Goal: Check status: Check status

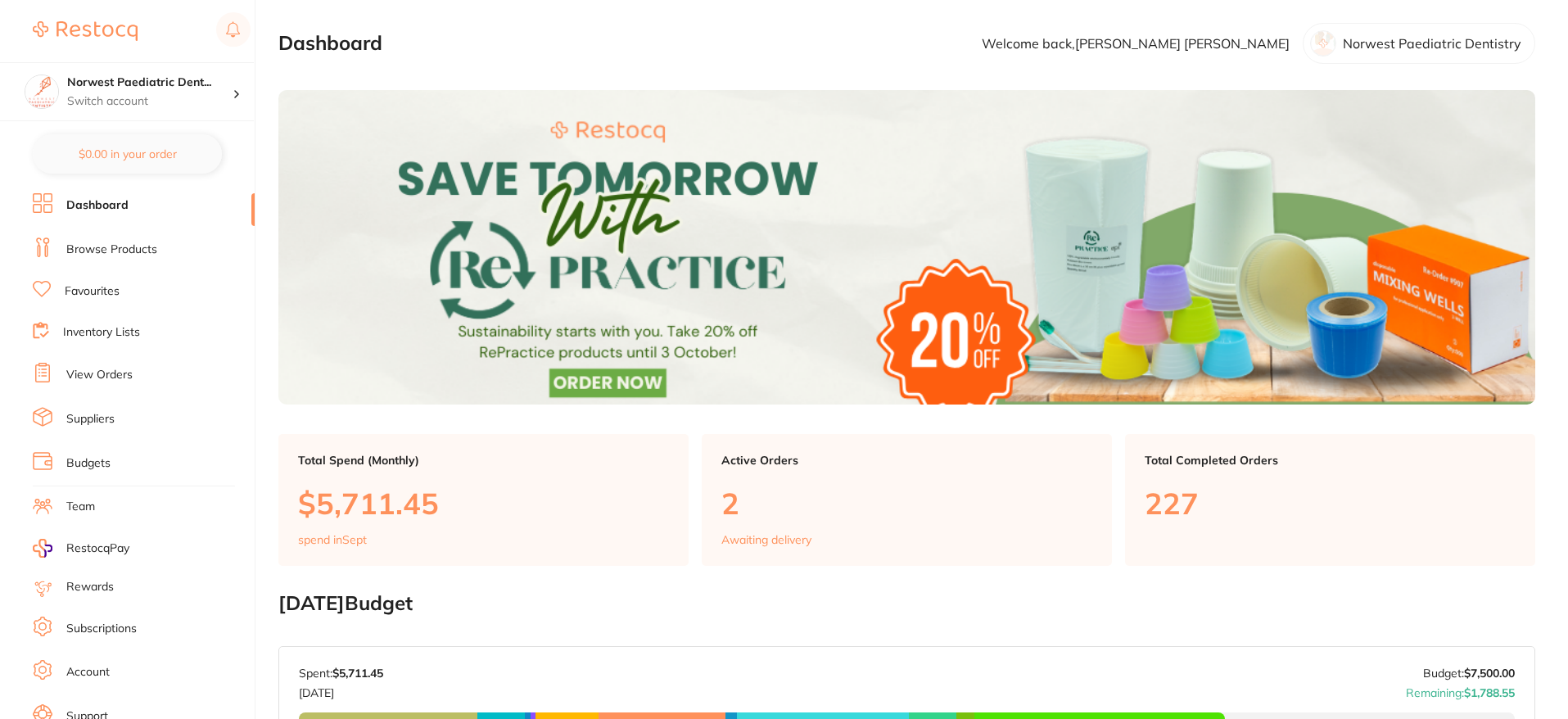
click at [90, 376] on link "View Orders" at bounding box center [100, 375] width 67 height 16
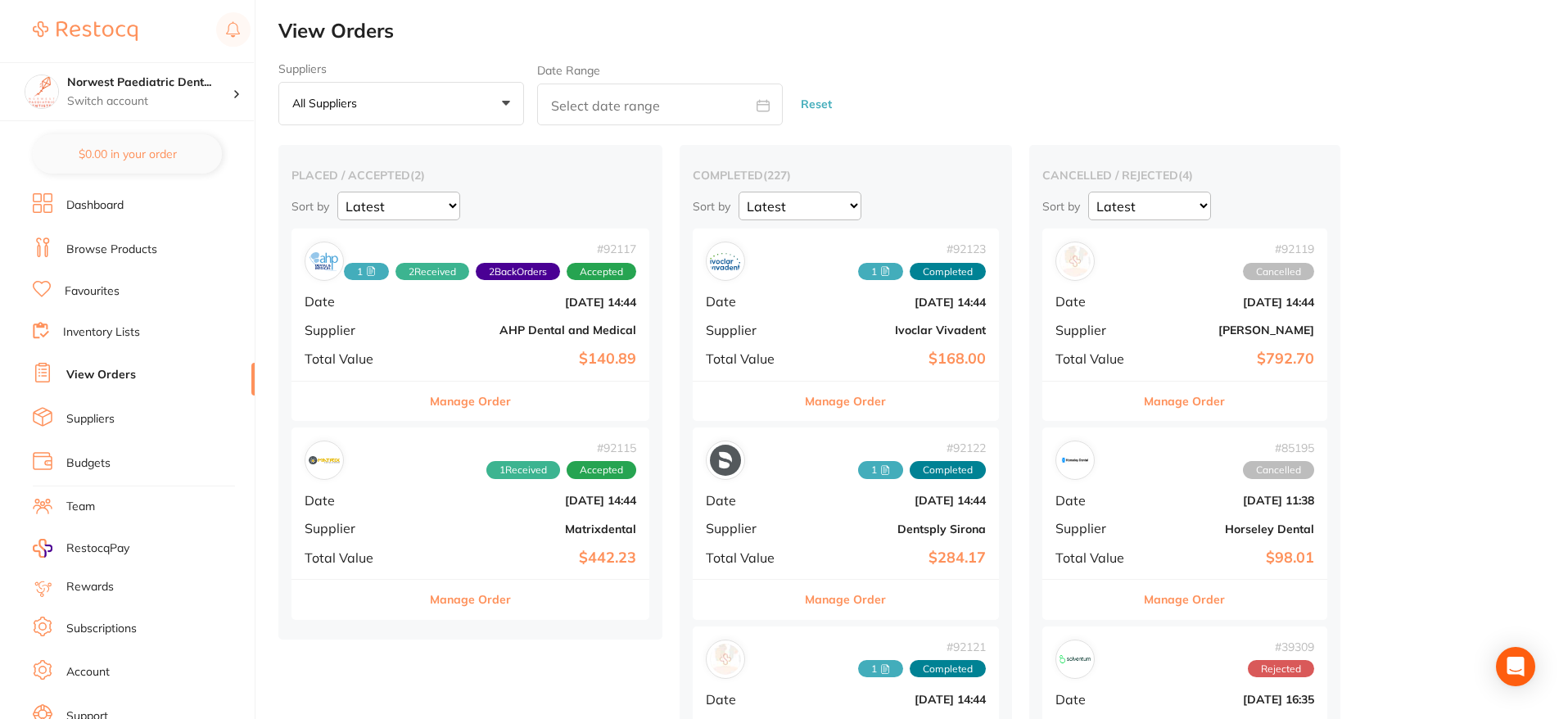
click at [491, 519] on div "# 92115 1 Received Accepted Date Sept 1 2025, 14:44 Supplier Matrixdental Total…" at bounding box center [471, 503] width 358 height 152
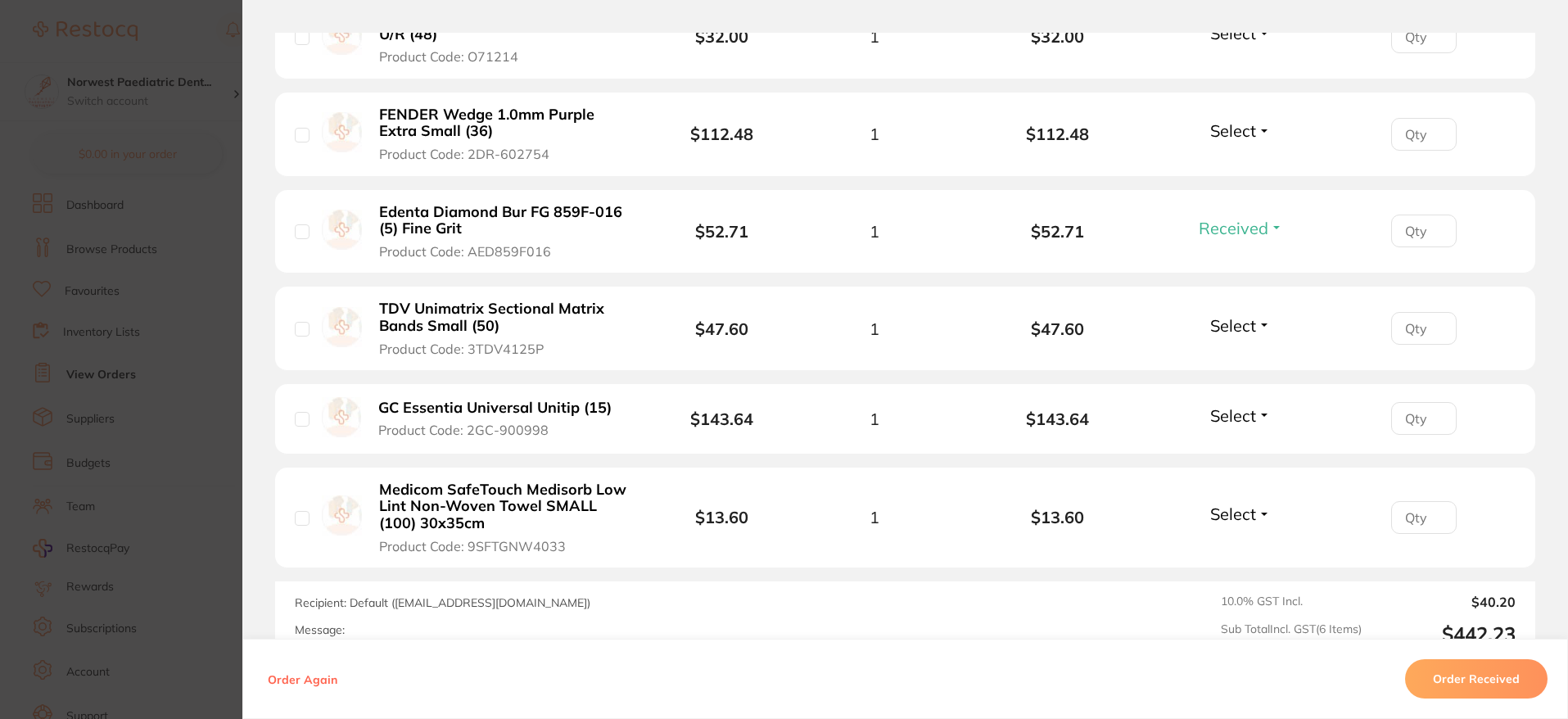
scroll to position [777, 0]
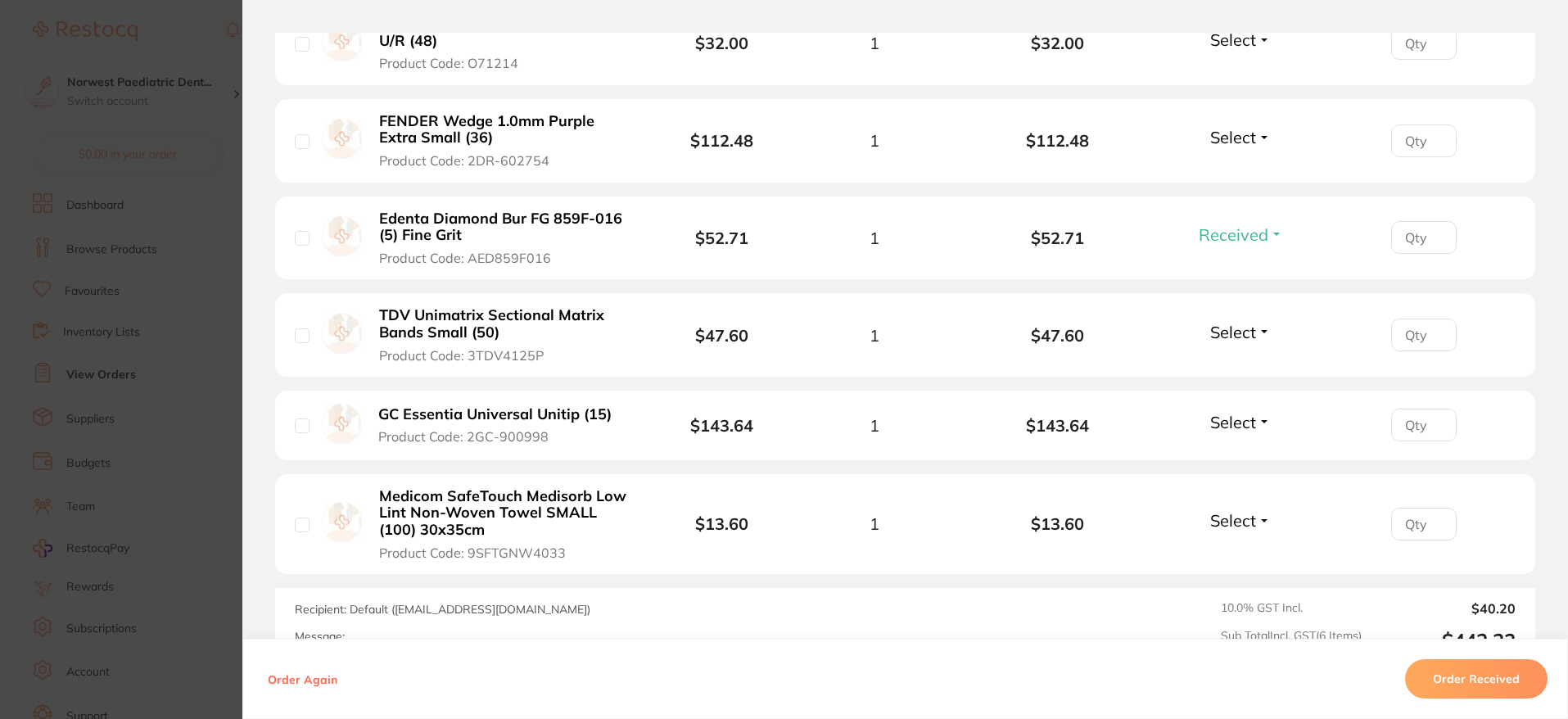
click at [1246, 423] on span "Select" at bounding box center [1234, 422] width 46 height 20
click at [1233, 454] on span "Received" at bounding box center [1241, 457] width 42 height 12
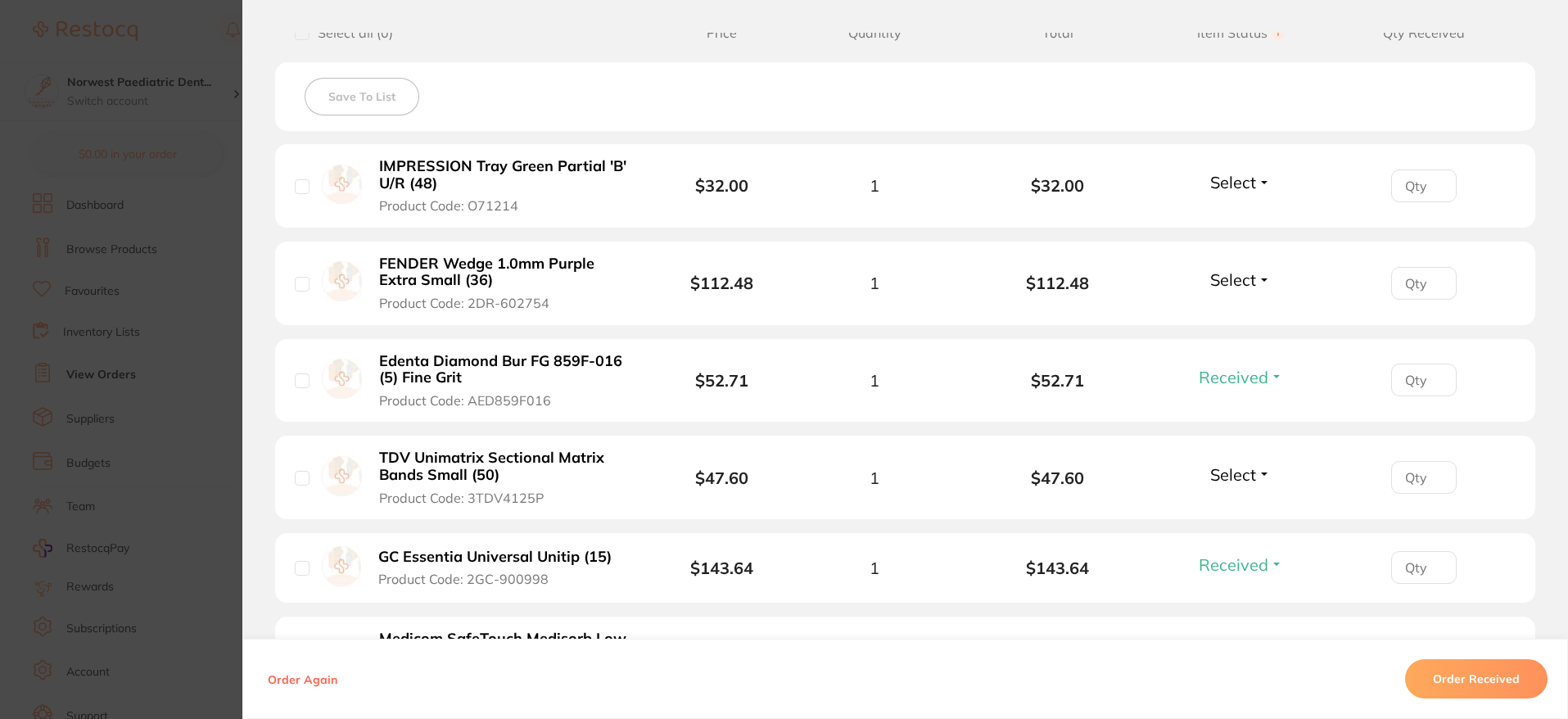
scroll to position [629, 0]
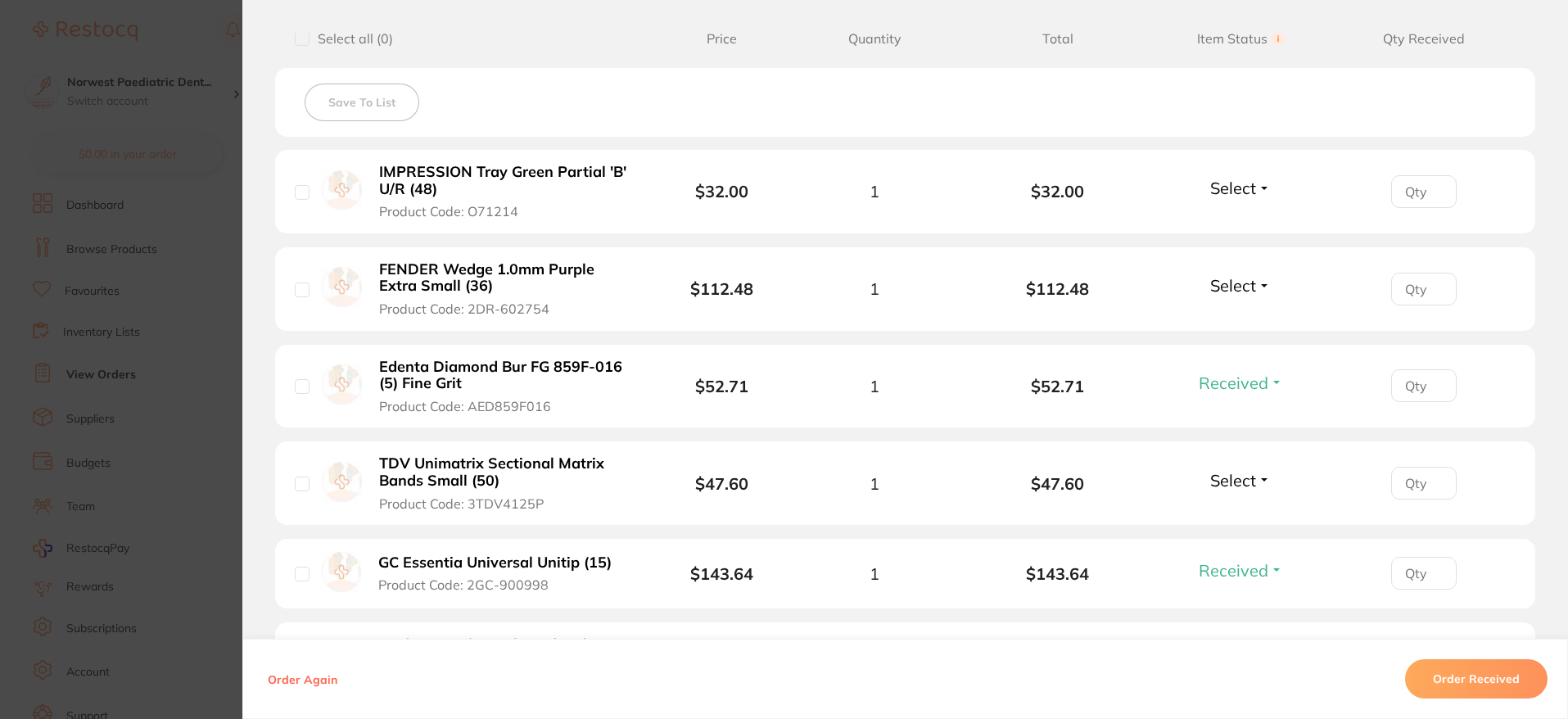
drag, startPoint x: 1244, startPoint y: 280, endPoint x: 1222, endPoint y: 301, distance: 30.4
click at [1243, 280] on span "Select" at bounding box center [1234, 285] width 46 height 20
click at [1226, 317] on span "Received" at bounding box center [1241, 320] width 42 height 12
click at [1207, 174] on li "IMPRESSION Tray Green Partial 'B' U/R (48) Product Code: O71214 $32.00 1 $32.00…" at bounding box center [905, 192] width 1260 height 84
click at [1237, 193] on span "Select" at bounding box center [1234, 187] width 46 height 20
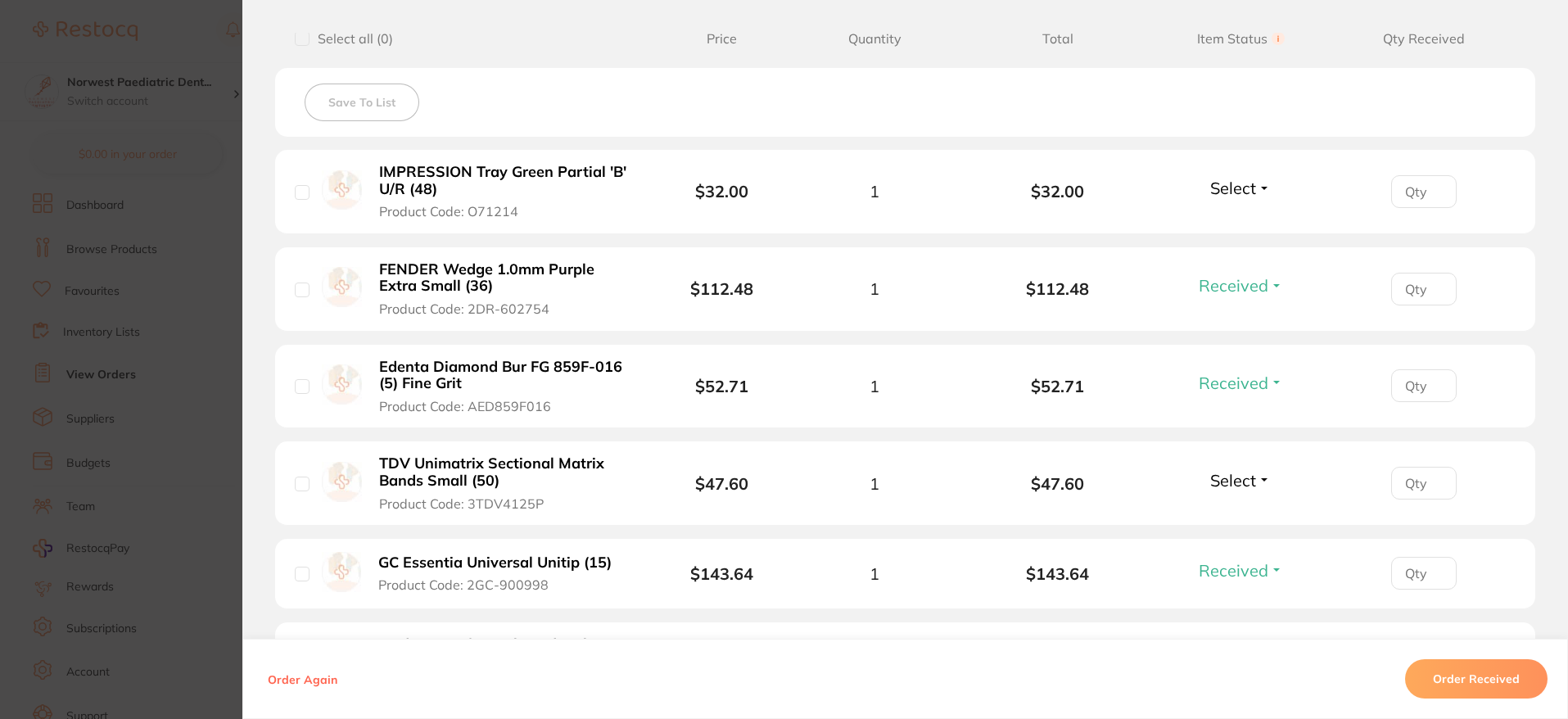
drag, startPoint x: 1235, startPoint y: 224, endPoint x: 1207, endPoint y: 429, distance: 206.9
click at [1235, 174] on span "Received" at bounding box center [1241, 174] width 42 height 0
click at [1234, 463] on li "TDV Unimatrix Sectional Matrix Bands Small (50) Product Code: 3TDV4125P $47.60 …" at bounding box center [905, 483] width 1260 height 84
click at [1234, 483] on span "Select" at bounding box center [1234, 480] width 46 height 20
click at [1230, 541] on span "Back Order" at bounding box center [1241, 539] width 50 height 12
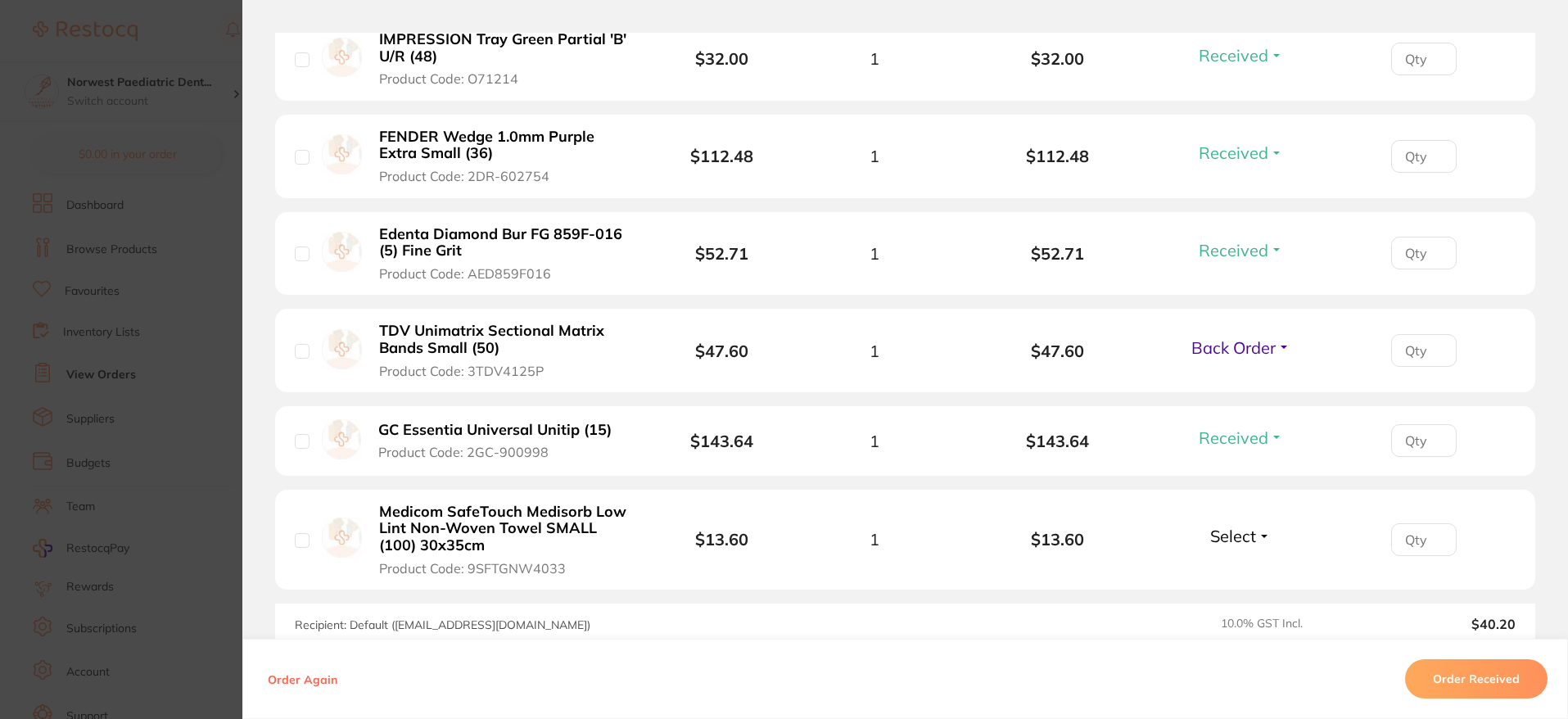
scroll to position [761, 0]
click at [1239, 529] on span "Select" at bounding box center [1234, 537] width 46 height 20
click at [1245, 576] on li "Medicom SafeTouch Medisorb Low Lint Non-Woven Towel SMALL (100) 30x35cm Product…" at bounding box center [905, 542] width 1260 height 100
click at [1244, 545] on span "Select" at bounding box center [1234, 537] width 46 height 20
drag, startPoint x: 1234, startPoint y: 560, endPoint x: 1234, endPoint y: 571, distance: 11.0
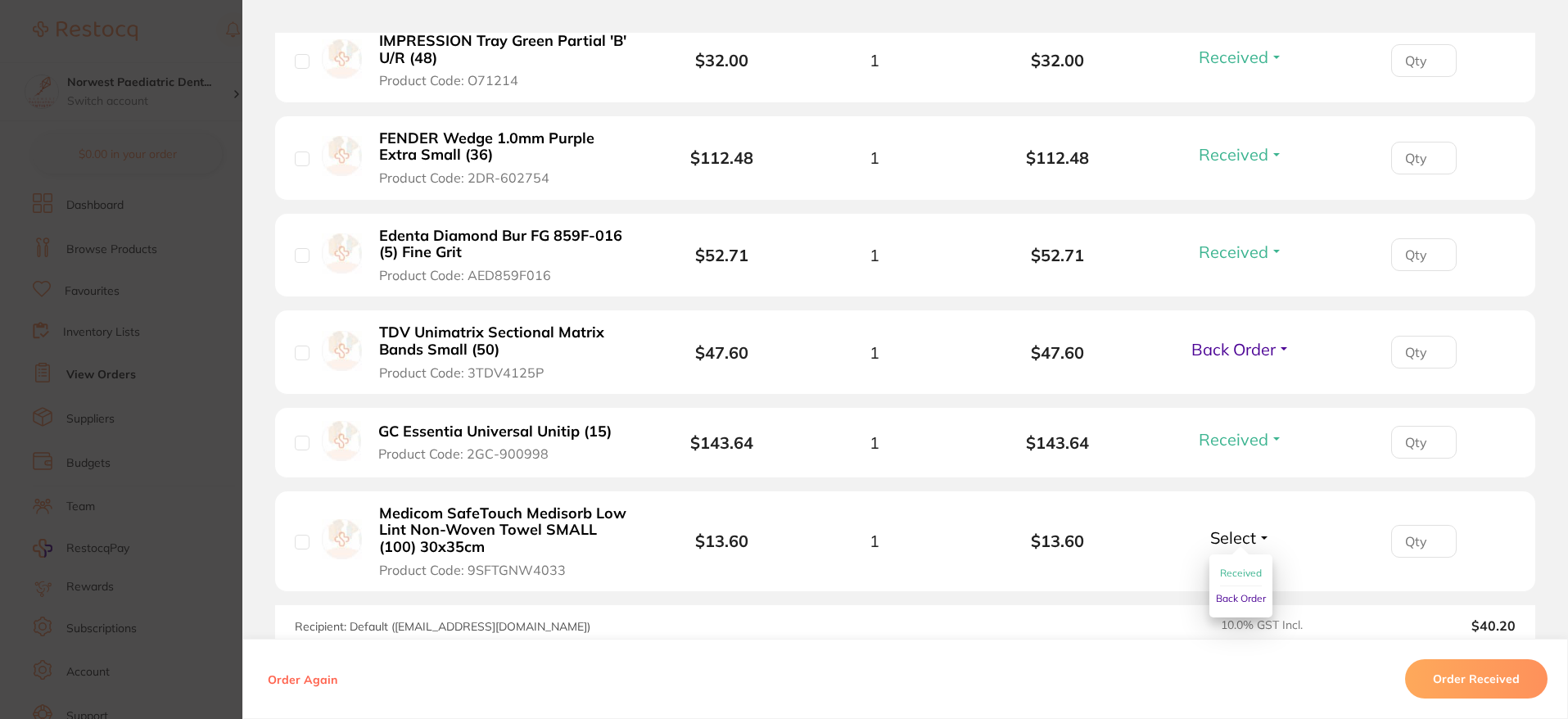
click at [1234, 561] on button "Received" at bounding box center [1241, 574] width 42 height 26
click at [1234, 571] on li "Medicom SafeTouch Medisorb Low Lint Non-Woven Towel SMALL (100) 30x35cm Product…" at bounding box center [905, 542] width 1260 height 100
click at [1238, 358] on span "Back Order" at bounding box center [1234, 349] width 84 height 20
click at [1235, 383] on span "Received" at bounding box center [1241, 384] width 42 height 12
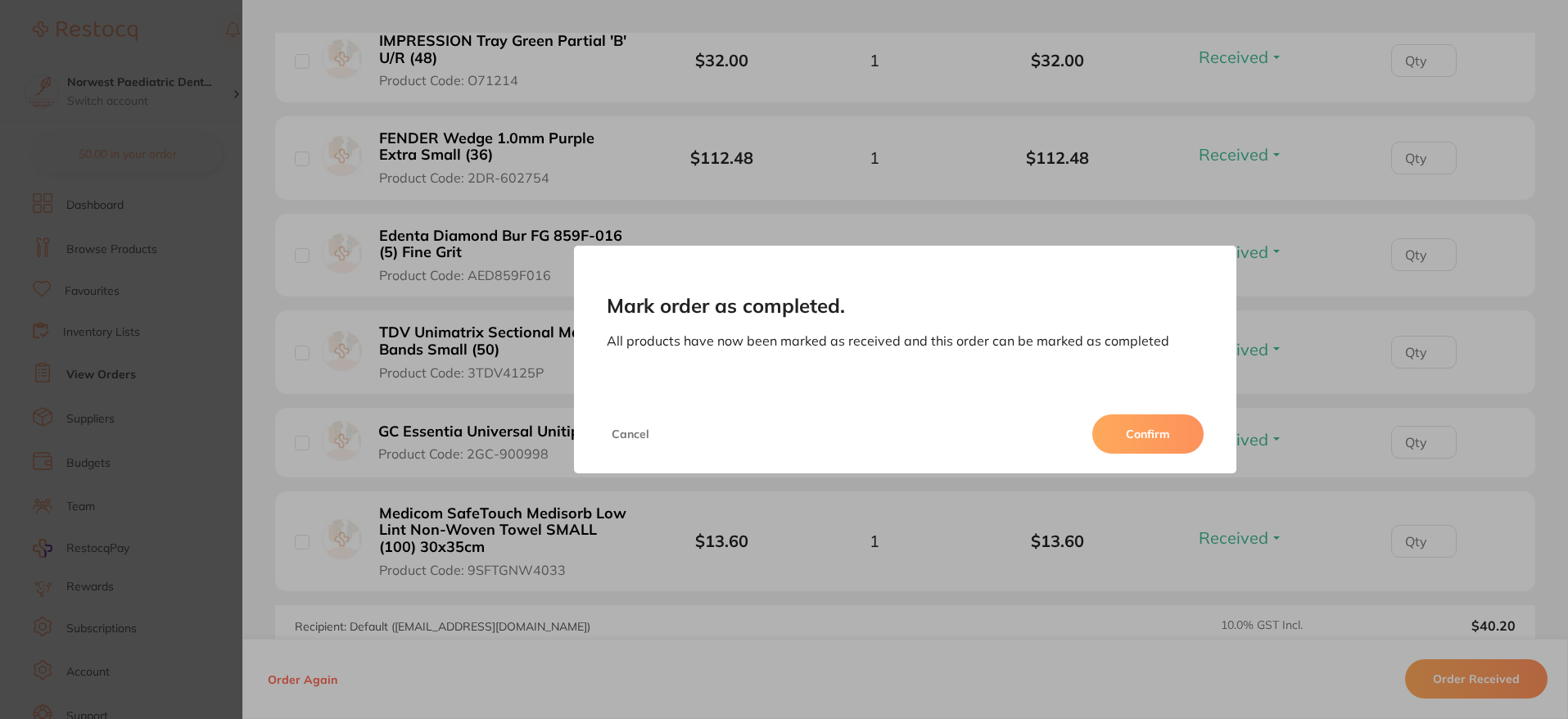
scroll to position [0, 0]
click at [1149, 429] on button "Confirm" at bounding box center [1149, 434] width 111 height 39
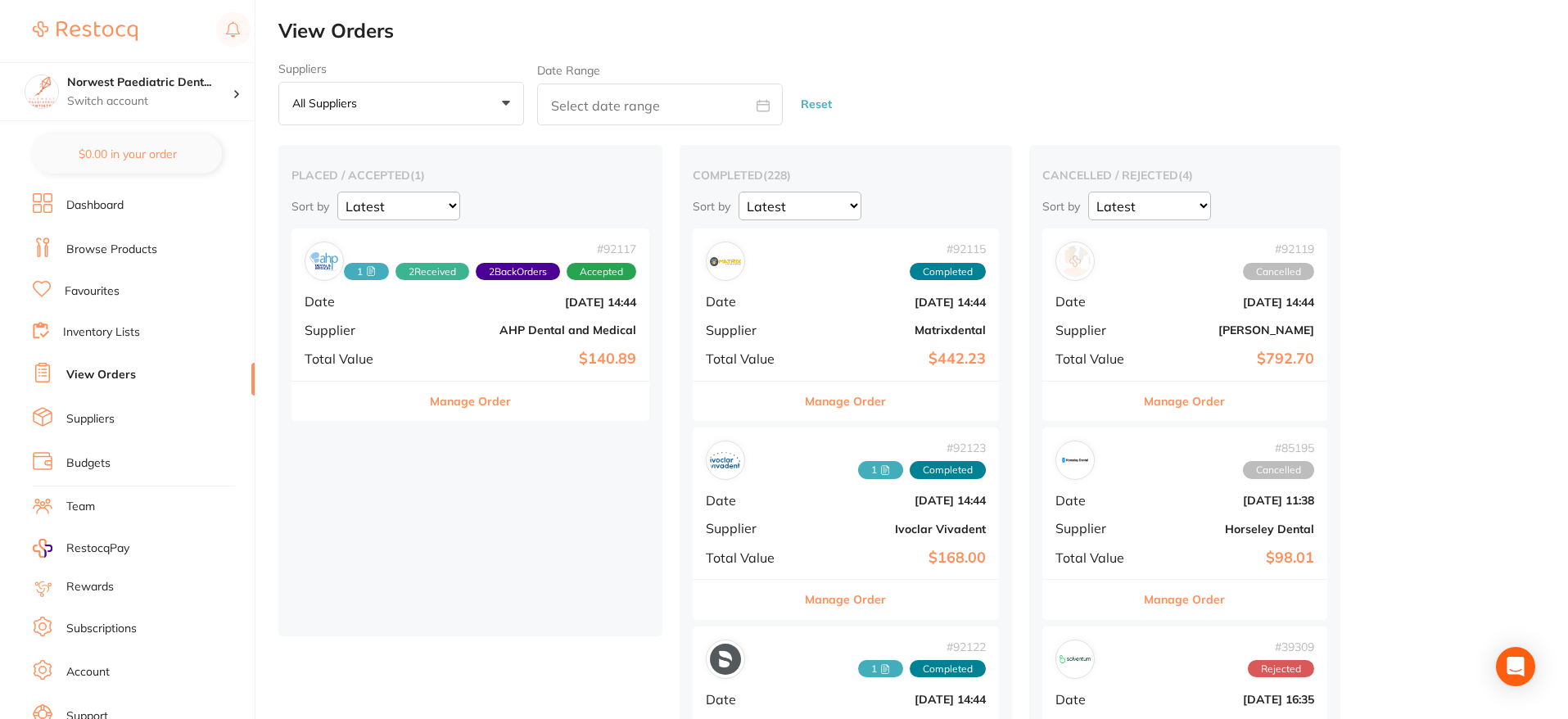
drag, startPoint x: 894, startPoint y: 328, endPoint x: 904, endPoint y: 320, distance: 12.8
click at [903, 321] on div "# 92115 Completed Date Sept 1 2025, 14:44 Supplier Matrixdental Total Value $44…" at bounding box center [845, 304] width 306 height 152
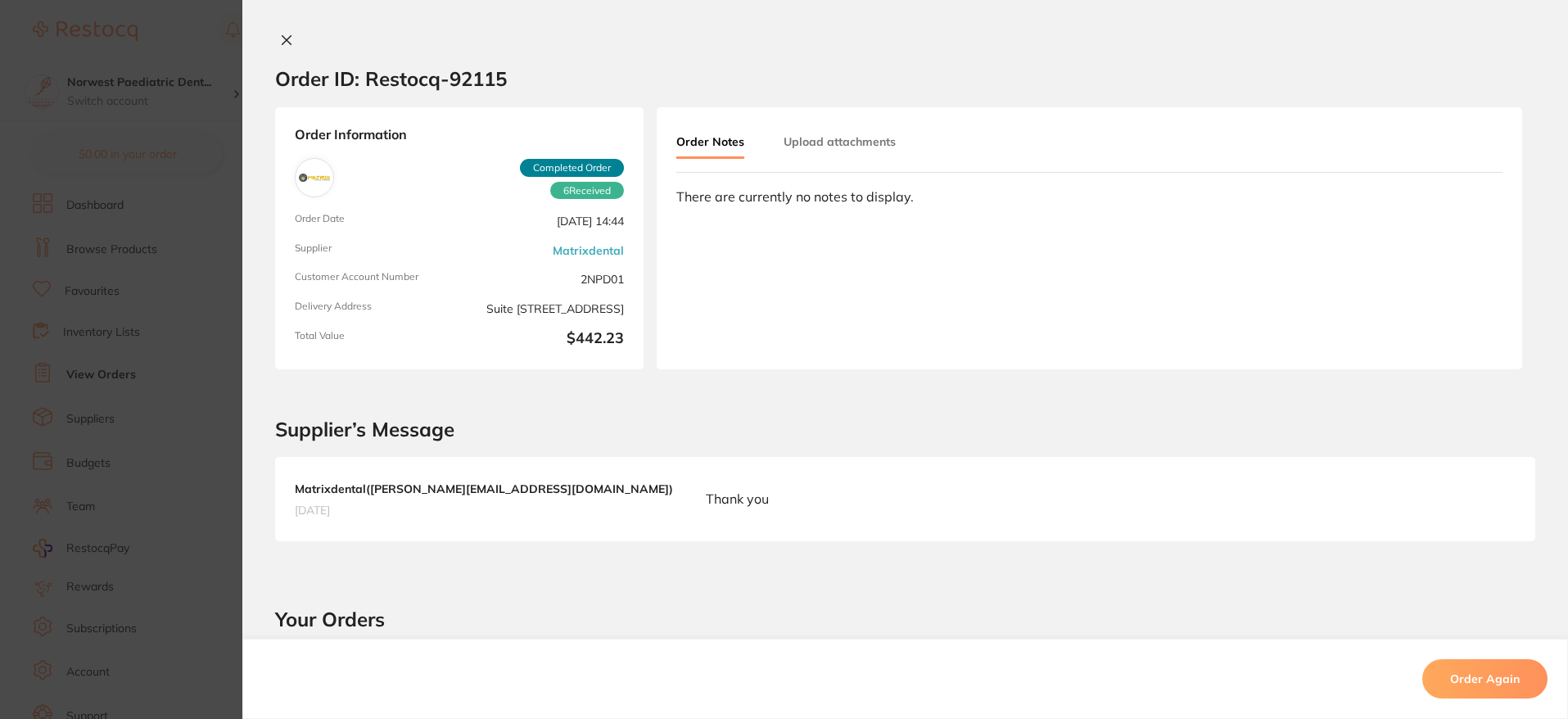
click at [837, 143] on button "Upload attachments" at bounding box center [840, 142] width 112 height 29
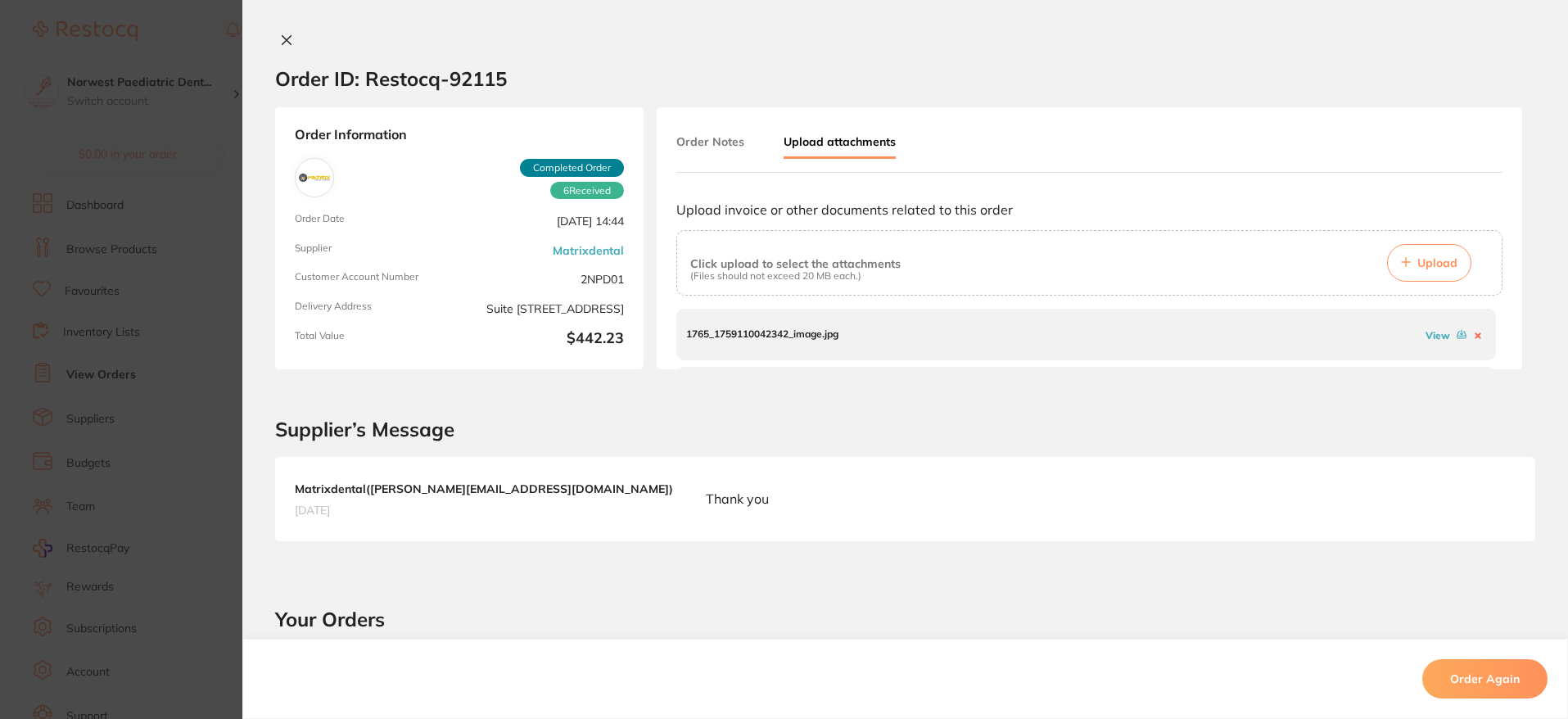
click at [281, 39] on icon at bounding box center [287, 40] width 13 height 13
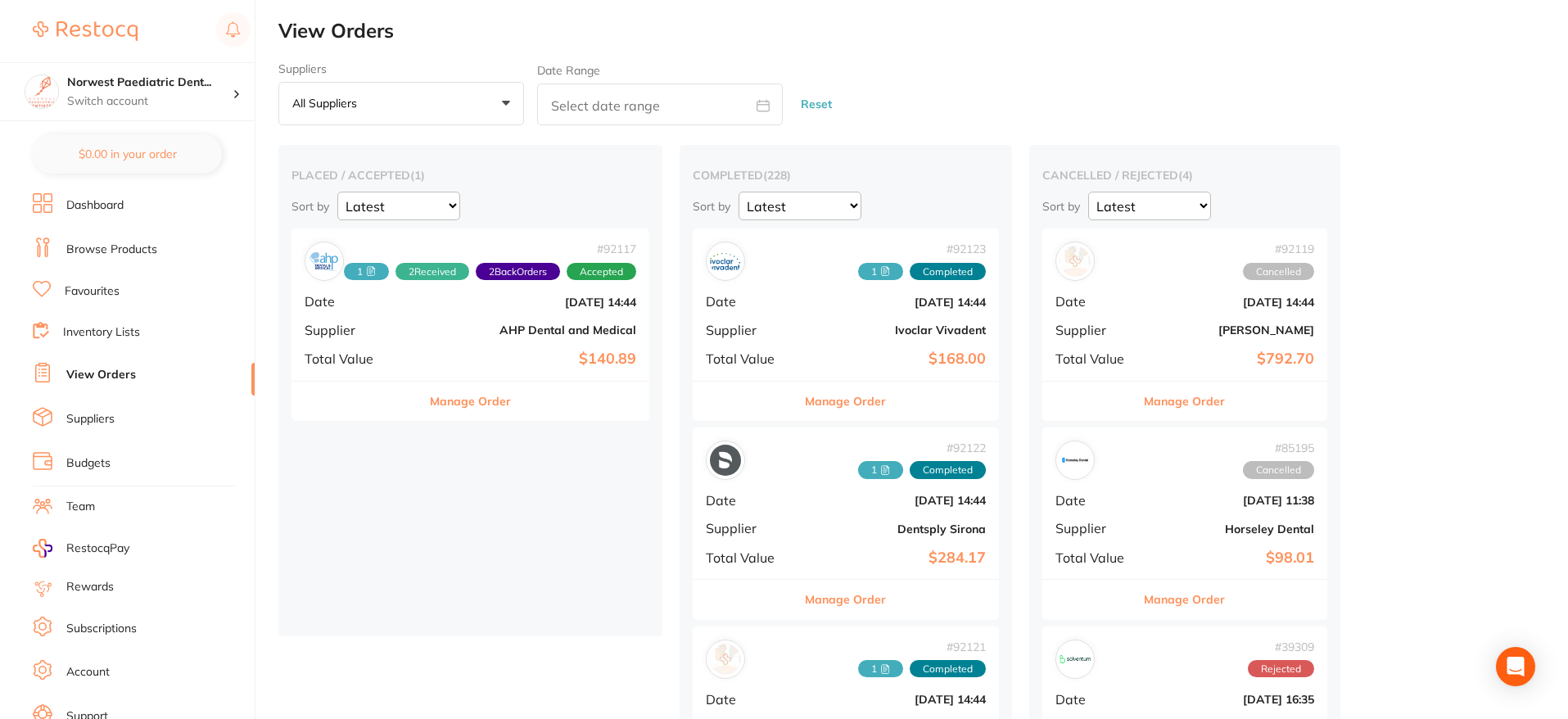
click at [455, 346] on div "# 92117 1 2 Received 2 Back Orders Accepted Date [DATE] 14:44 Supplier AHP Dent…" at bounding box center [471, 304] width 358 height 152
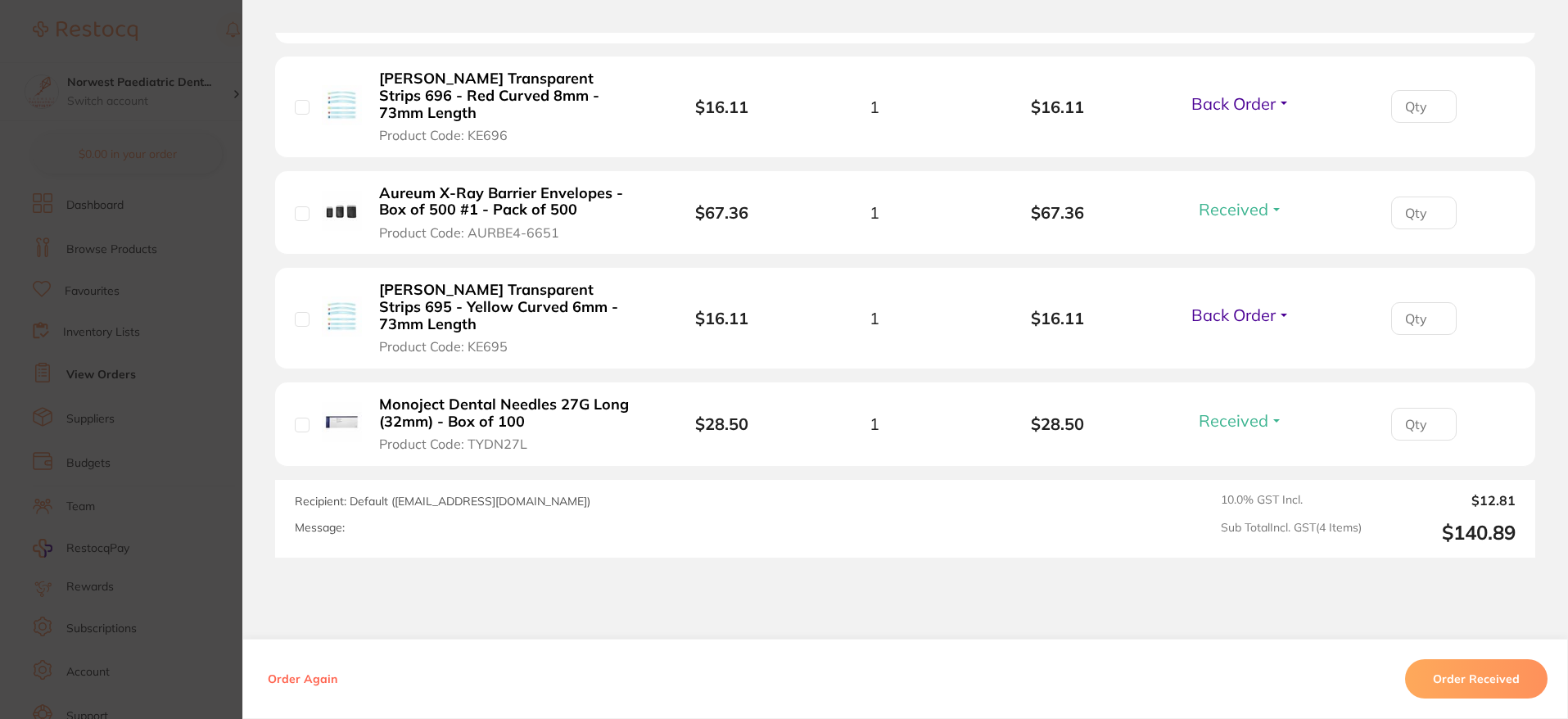
scroll to position [514, 0]
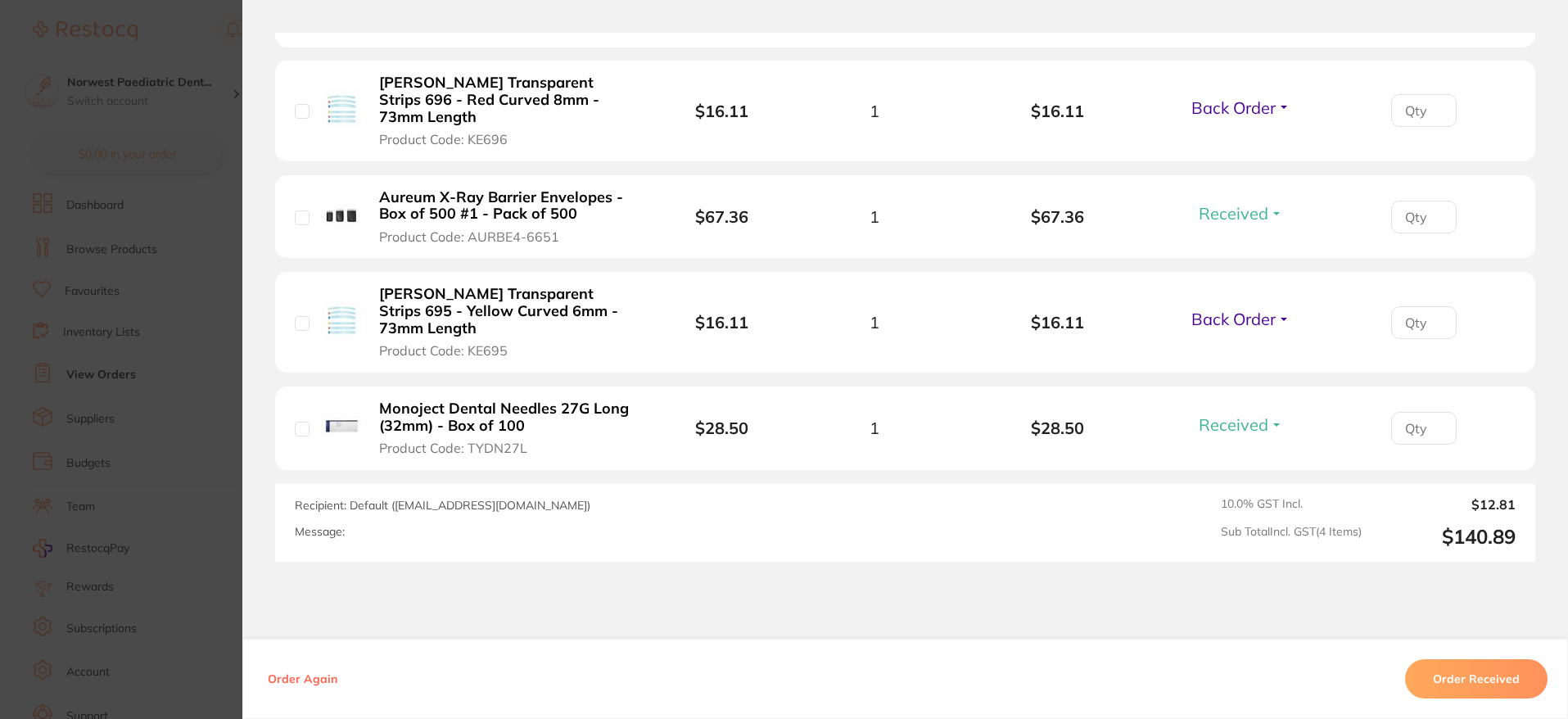
click at [170, 350] on section "Order ID: Restocq- 92117 Order Information 2 Received 2 Back Orders Accepted Or…" at bounding box center [784, 359] width 1568 height 719
